Goal: Task Accomplishment & Management: Complete application form

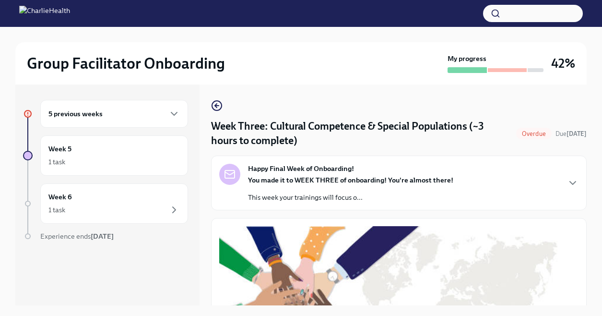
scroll to position [758, 0]
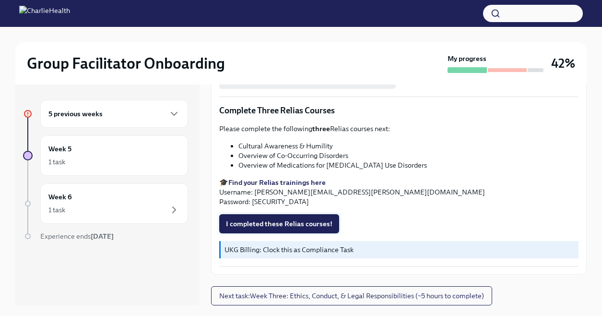
click at [293, 222] on span "I completed these Relias courses!" at bounding box center [279, 224] width 107 height 10
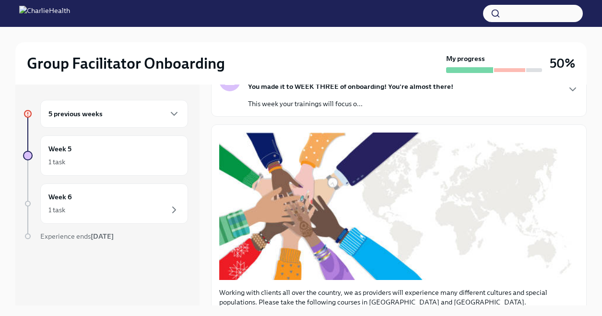
scroll to position [335, 0]
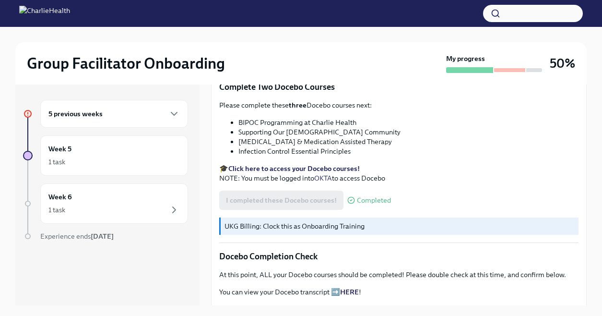
click at [161, 118] on div "5 previous weeks" at bounding box center [114, 114] width 132 height 12
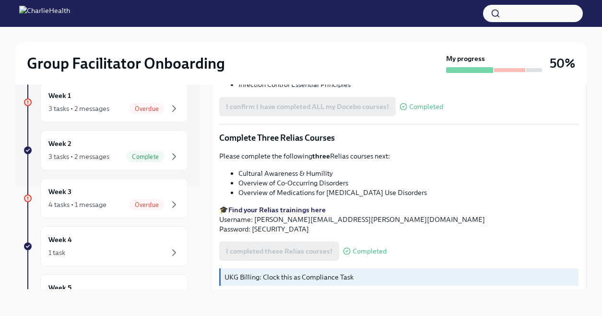
scroll to position [758, 0]
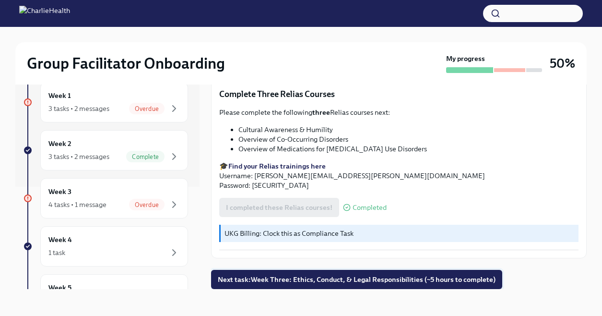
click at [336, 277] on span "Next task : Week Three: Ethics, Conduct, & Legal Responsibilities (~5 hours to …" at bounding box center [357, 280] width 278 height 10
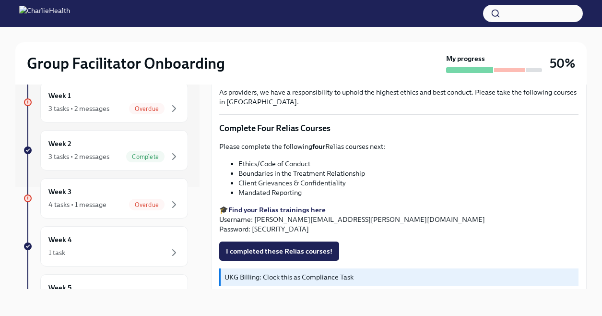
scroll to position [355, 0]
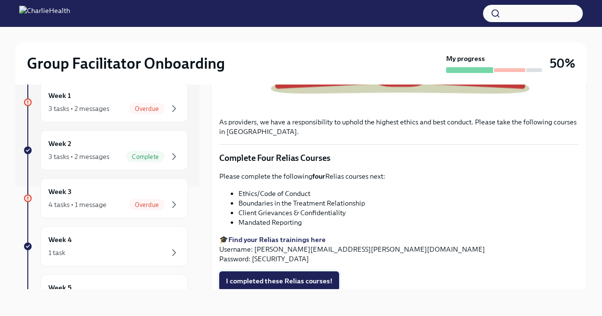
click at [282, 279] on span "I completed these Relias courses!" at bounding box center [279, 281] width 107 height 10
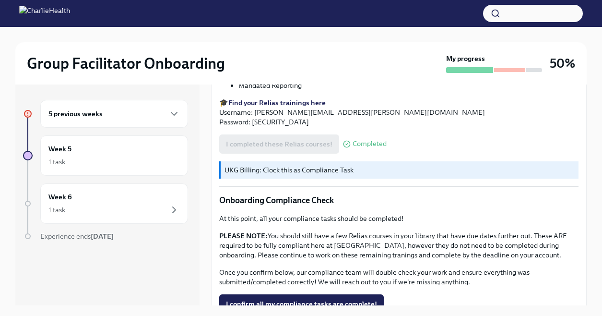
scroll to position [563, 0]
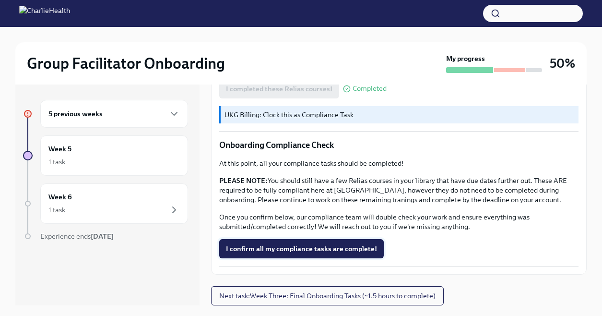
click at [297, 249] on span "I confirm all my compliance tasks are complete!" at bounding box center [301, 249] width 151 height 10
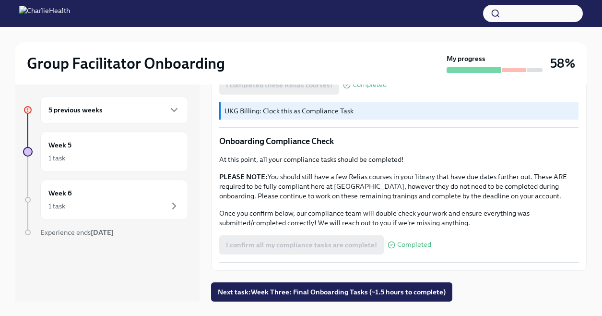
scroll to position [16, 0]
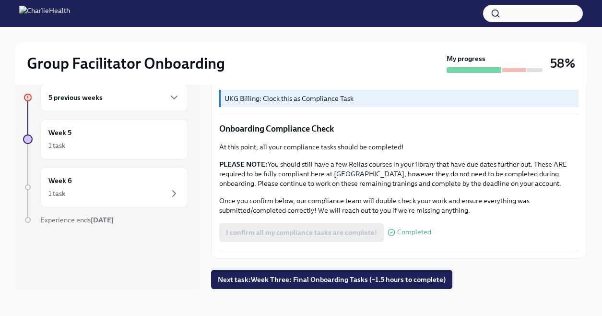
click at [280, 282] on span "Next task : Week Three: Final Onboarding Tasks (~1.5 hours to complete)" at bounding box center [332, 280] width 228 height 10
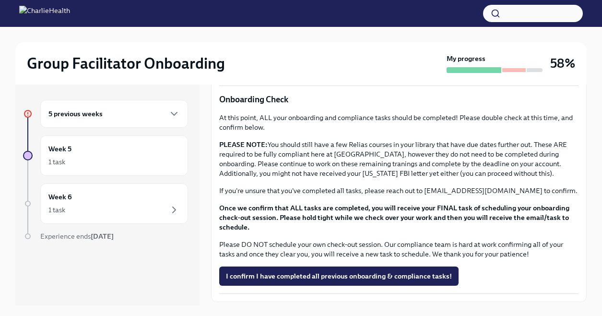
click at [144, 112] on div "5 previous weeks" at bounding box center [114, 114] width 132 height 12
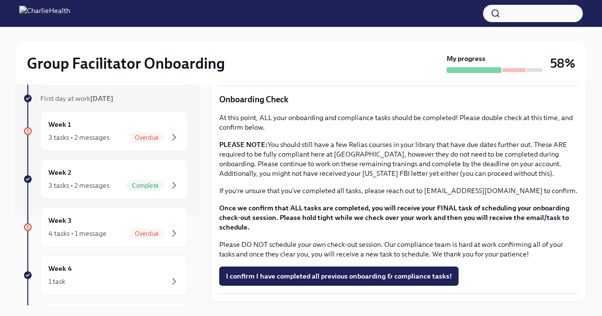
scroll to position [109, 0]
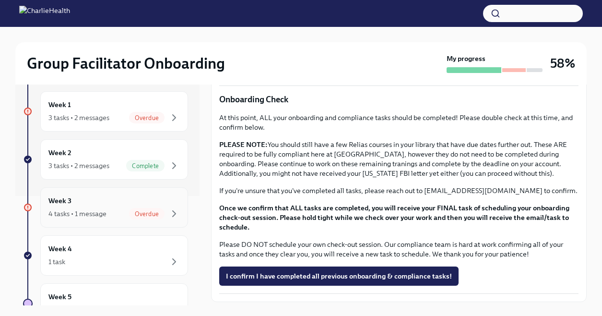
click at [152, 200] on div "Week 3 4 tasks • 1 message Overdue" at bounding box center [114, 207] width 132 height 24
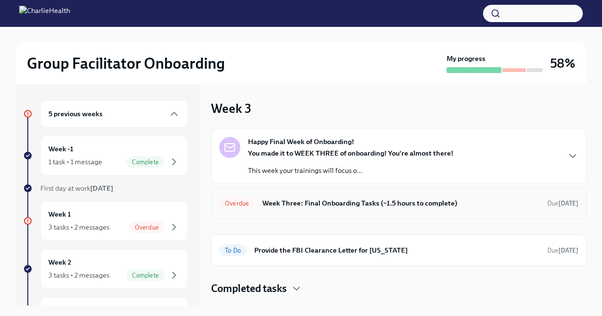
click at [298, 206] on h6 "Week Three: Final Onboarding Tasks (~1.5 hours to complete)" at bounding box center [401, 203] width 277 height 11
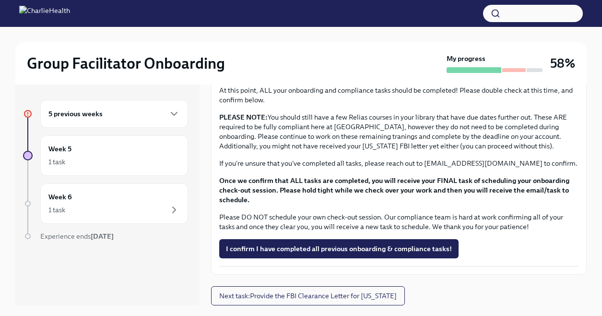
scroll to position [16, 0]
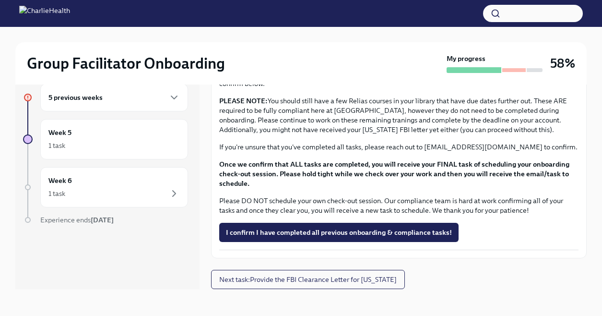
click at [145, 98] on div "5 previous weeks" at bounding box center [114, 98] width 132 height 12
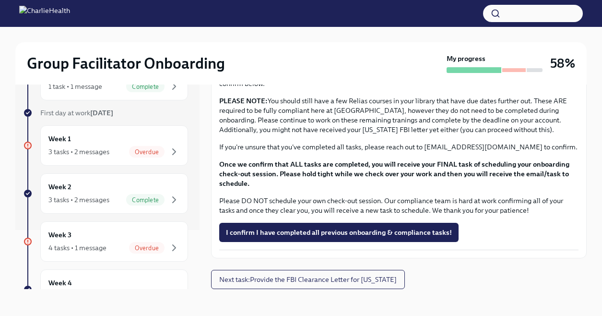
scroll to position [100, 0]
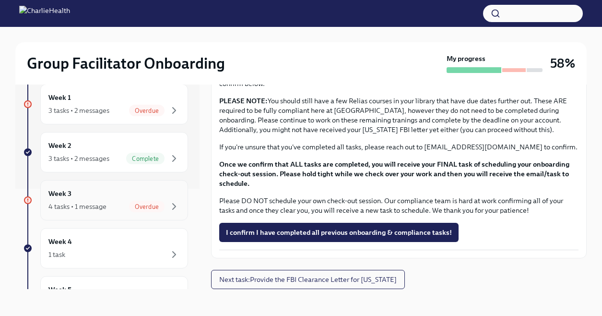
click at [110, 199] on div "Week 3 4 tasks • 1 message Overdue" at bounding box center [114, 200] width 132 height 24
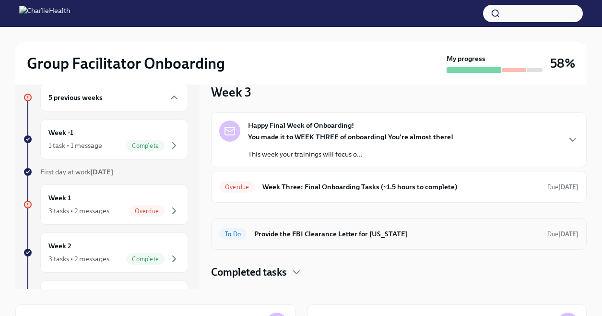
click at [275, 234] on h6 "Provide the FBI Clearance Letter for [US_STATE]" at bounding box center [397, 234] width 286 height 11
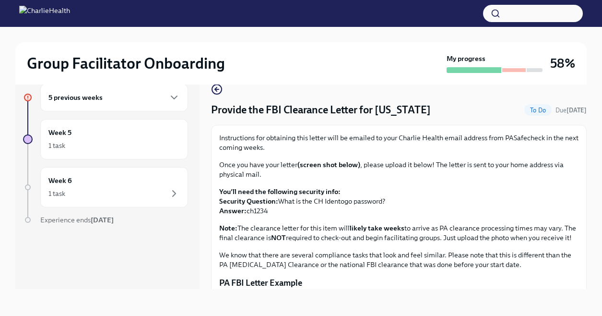
drag, startPoint x: 273, startPoint y: 210, endPoint x: 247, endPoint y: 212, distance: 26.0
click at [247, 212] on p "You'll need the following security info: Security Question: What is the CH Iden…" at bounding box center [399, 201] width 360 height 29
copy p "ch1234"
click at [361, 223] on div "Instructions for obtaining this letter will be emailed to your Charlie Health e…" at bounding box center [399, 201] width 360 height 136
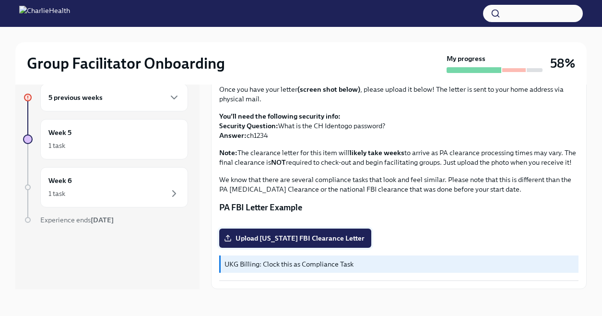
scroll to position [194, 0]
click at [322, 241] on span "Upload [US_STATE] FBI Clearance Letter" at bounding box center [295, 238] width 139 height 10
click at [0, 0] on input "Upload [US_STATE] FBI Clearance Letter" at bounding box center [0, 0] width 0 height 0
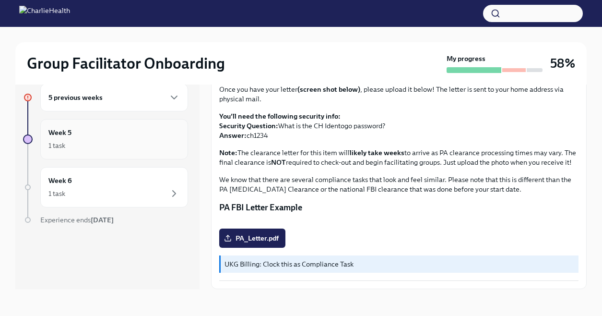
scroll to position [0, 0]
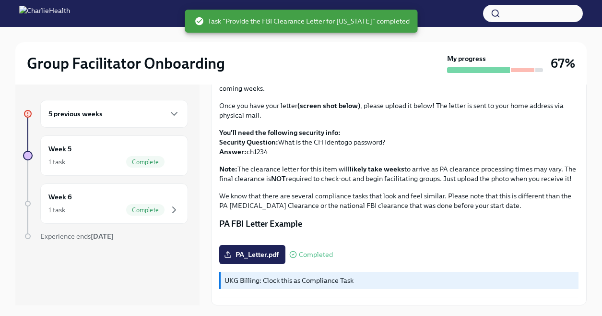
click at [141, 103] on div "5 previous weeks" at bounding box center [114, 114] width 148 height 28
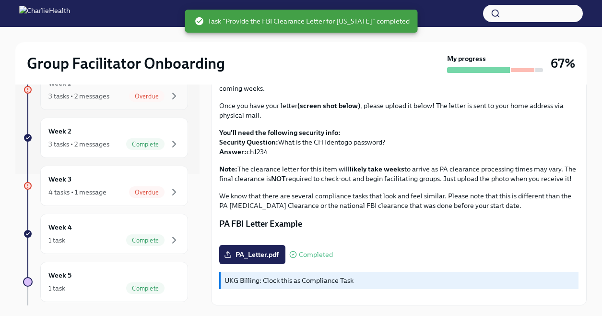
scroll to position [133, 0]
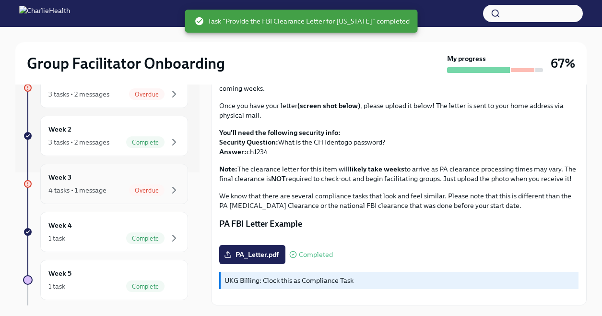
click at [118, 186] on div "4 tasks • 1 message Overdue" at bounding box center [114, 190] width 132 height 12
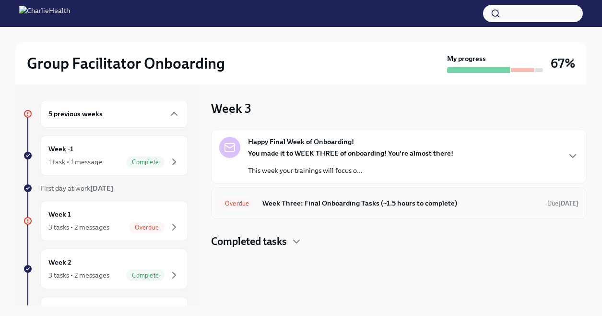
click at [337, 209] on div "Overdue Week Three: Final Onboarding Tasks (~1.5 hours to complete) Due [DATE]" at bounding box center [399, 202] width 360 height 15
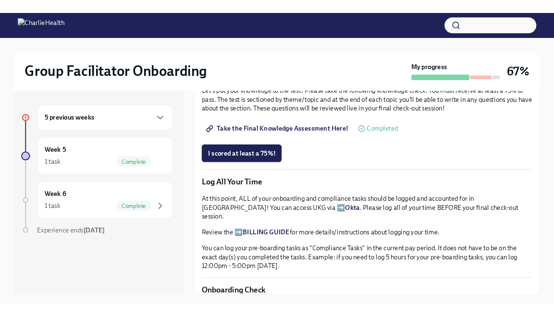
scroll to position [453, 0]
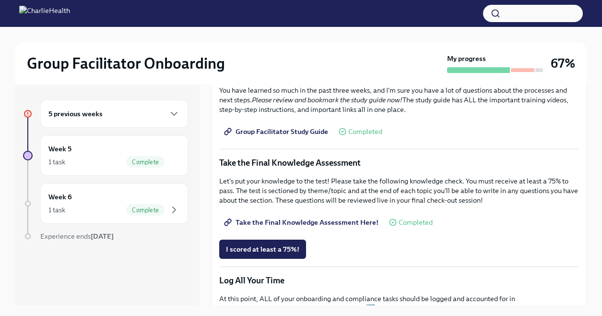
click at [326, 219] on span "Take the Final Knowledge Assessment Here!" at bounding box center [302, 222] width 153 height 10
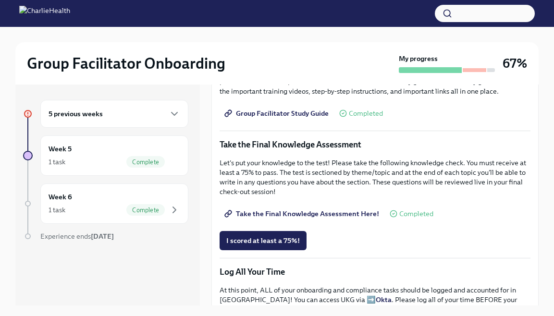
scroll to position [434, 0]
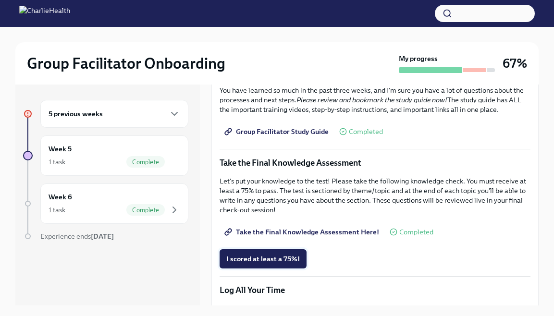
click at [289, 257] on span "I scored at least a 75%!" at bounding box center [262, 259] width 73 height 10
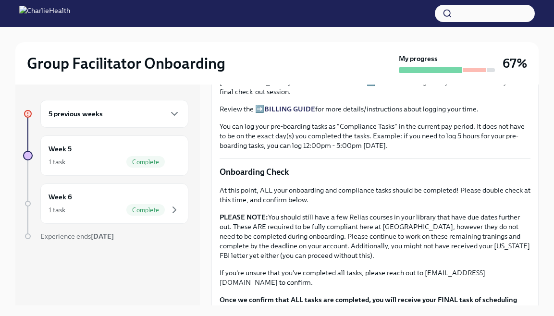
scroll to position [758, 0]
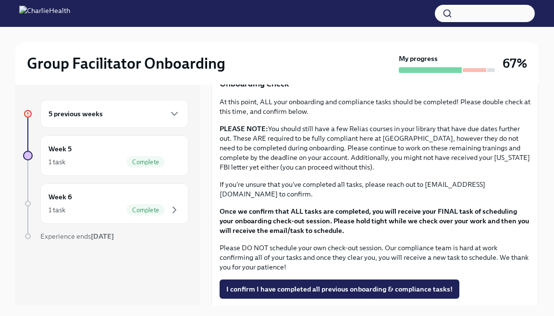
click at [165, 120] on div "5 previous weeks" at bounding box center [114, 114] width 148 height 28
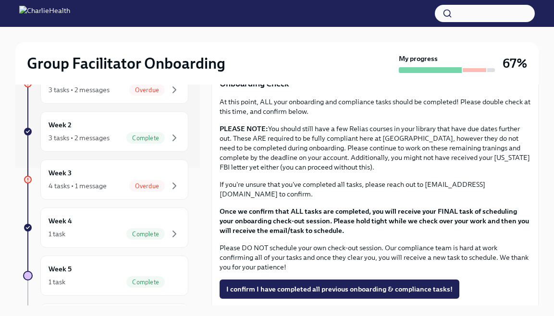
scroll to position [140, 0]
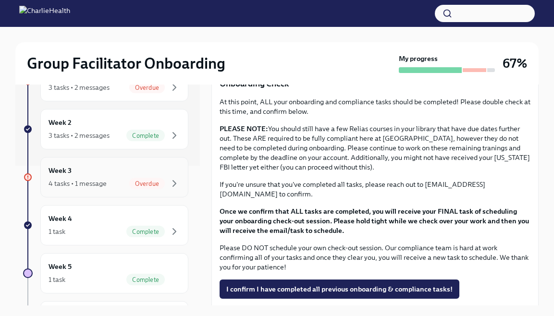
click at [145, 179] on div "Overdue" at bounding box center [147, 184] width 36 height 12
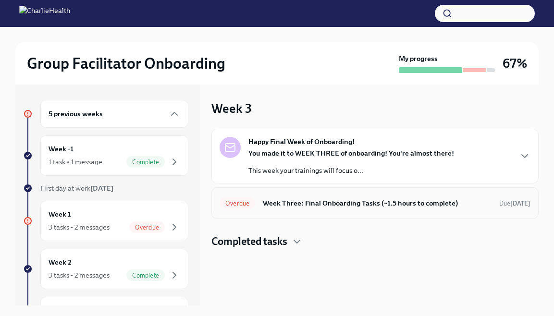
click at [305, 199] on h6 "Week Three: Final Onboarding Tasks (~1.5 hours to complete)" at bounding box center [377, 203] width 229 height 11
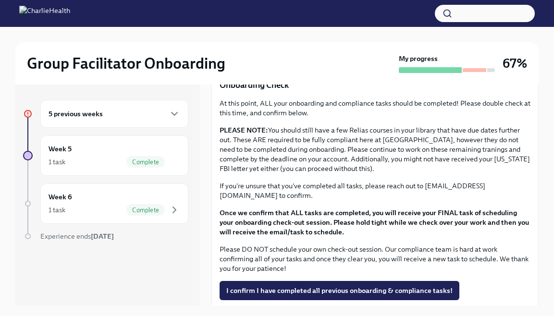
scroll to position [758, 0]
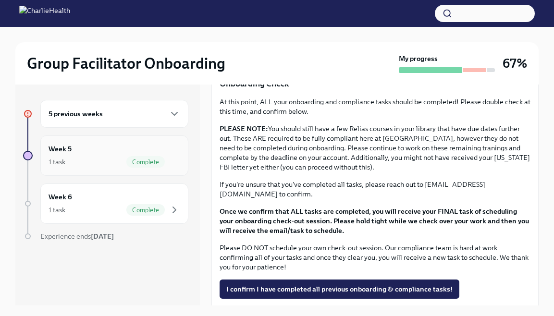
click at [143, 152] on div "Week 5 1 task Complete" at bounding box center [114, 156] width 132 height 24
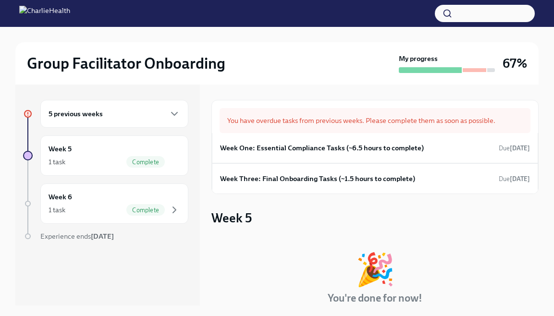
click at [154, 118] on div "5 previous weeks" at bounding box center [114, 114] width 132 height 12
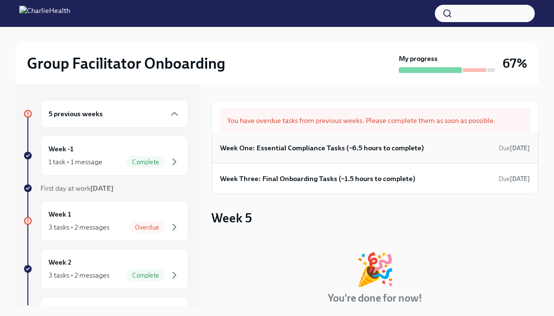
click at [289, 156] on div "Week One: Essential Compliance Tasks (~6.5 hours to complete) Due [DATE]" at bounding box center [375, 148] width 326 height 30
click at [300, 147] on h6 "Week One: Essential Compliance Tasks (~6.5 hours to complete)" at bounding box center [322, 148] width 204 height 11
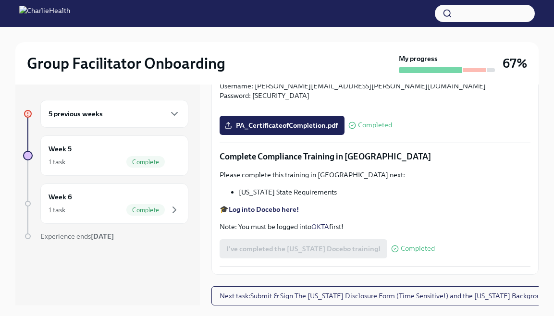
scroll to position [2032, 0]
click at [145, 112] on div "5 previous weeks" at bounding box center [114, 114] width 132 height 12
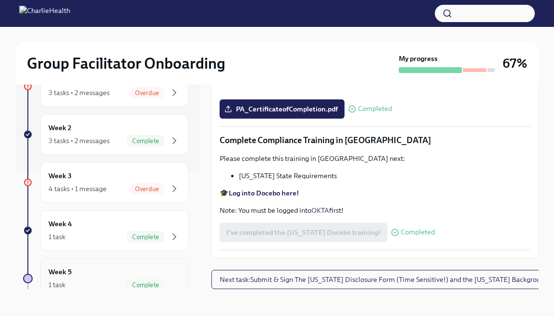
scroll to position [117, 0]
click at [140, 178] on div "Week 3 4 tasks • 1 message Overdue" at bounding box center [114, 183] width 132 height 24
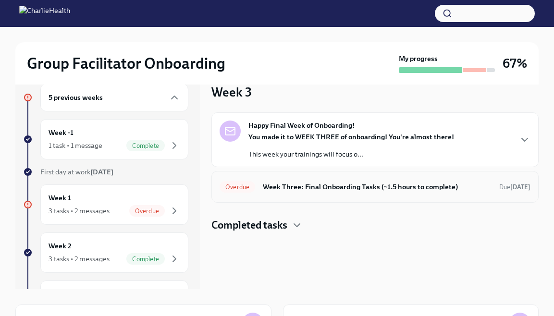
click at [385, 189] on h6 "Week Three: Final Onboarding Tasks (~1.5 hours to complete)" at bounding box center [377, 186] width 229 height 11
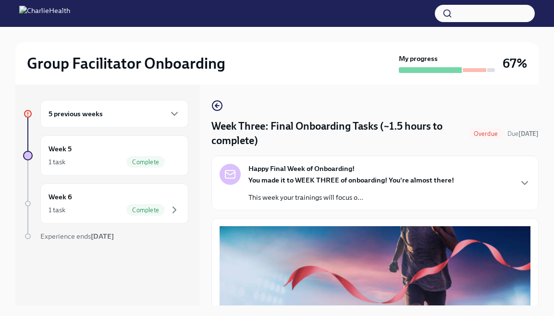
click at [124, 117] on div "5 previous weeks" at bounding box center [114, 114] width 132 height 12
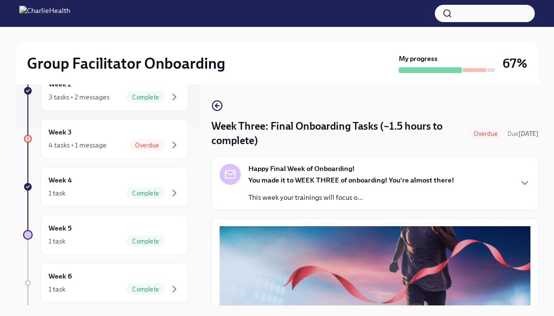
scroll to position [178, 0]
click at [148, 141] on div "Overdue" at bounding box center [147, 146] width 36 height 12
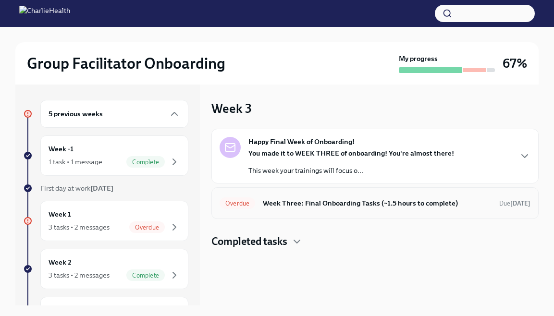
click at [264, 216] on div "Overdue Week Three: Final Onboarding Tasks (~1.5 hours to complete) Due [DATE]" at bounding box center [374, 203] width 327 height 32
click at [266, 207] on h6 "Week Three: Final Onboarding Tasks (~1.5 hours to complete)" at bounding box center [377, 203] width 229 height 11
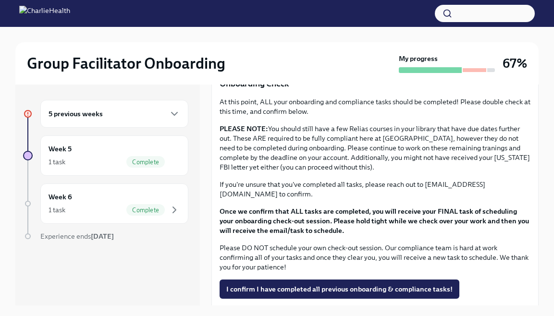
scroll to position [16, 0]
